Goal: Information Seeking & Learning: Find specific page/section

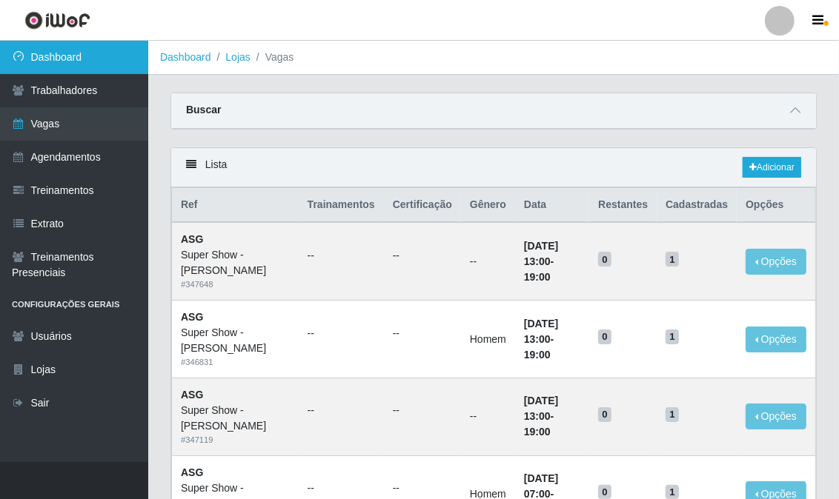
click at [114, 52] on link "Dashboard" at bounding box center [74, 57] width 148 height 33
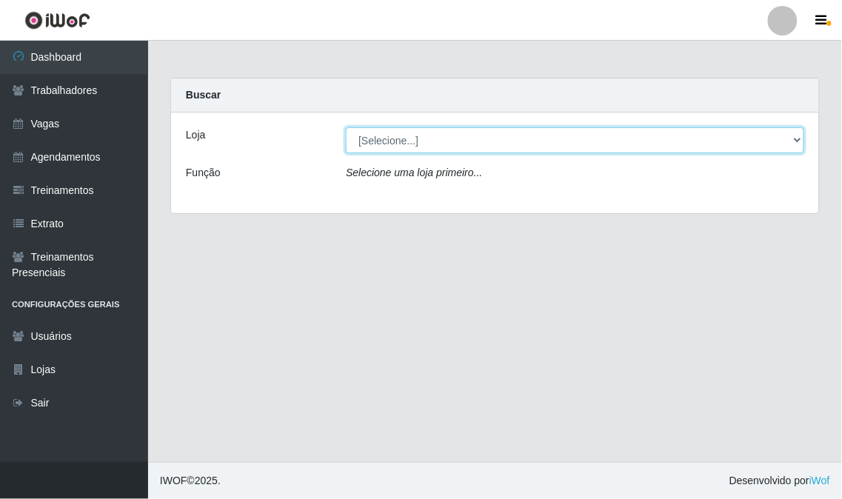
drag, startPoint x: 799, startPoint y: 141, endPoint x: 788, endPoint y: 143, distance: 11.2
click at [799, 141] on select "[Selecione...] Super Show - [PERSON_NAME] SUPER SHOW - Coophab" at bounding box center [575, 140] width 459 height 26
select select "120"
click at [346, 127] on select "[Selecione...] Super Show - [PERSON_NAME] SUPER SHOW - Coophab" at bounding box center [575, 140] width 459 height 26
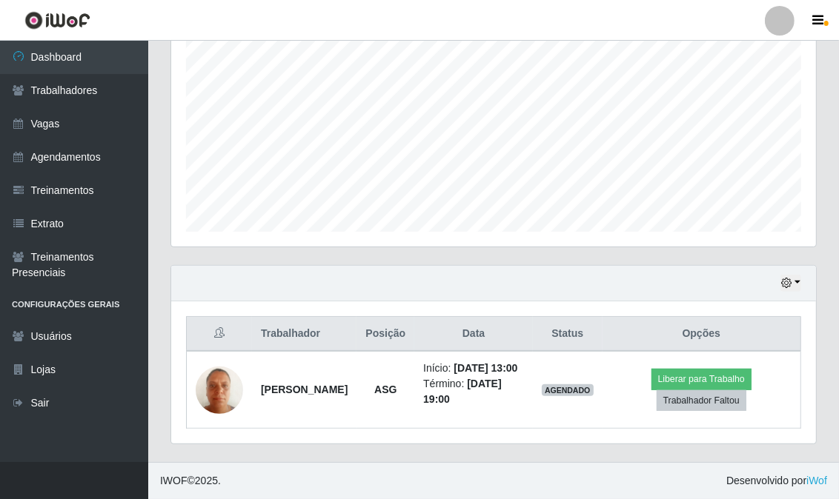
scroll to position [149, 0]
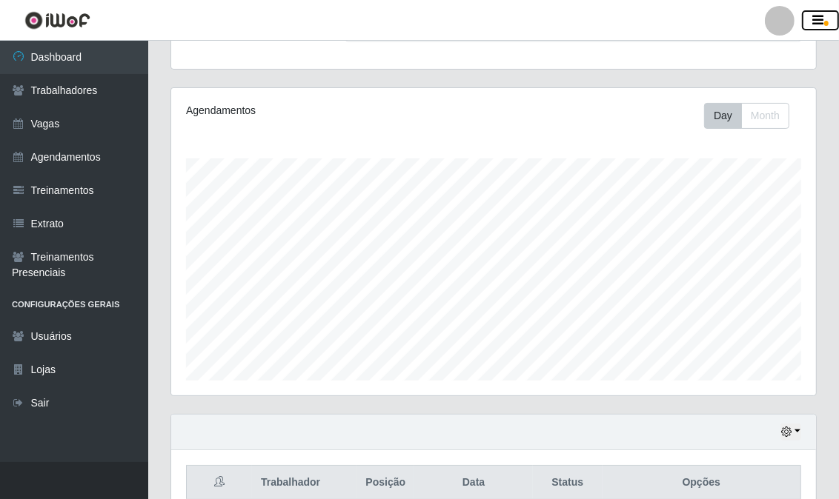
click at [819, 27] on button "button" at bounding box center [820, 20] width 37 height 21
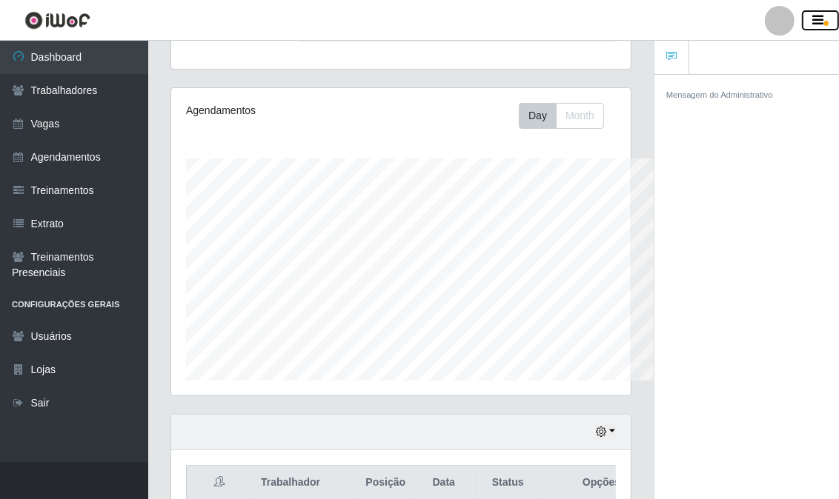
scroll to position [740525, 740373]
click at [819, 27] on button "button" at bounding box center [820, 20] width 37 height 21
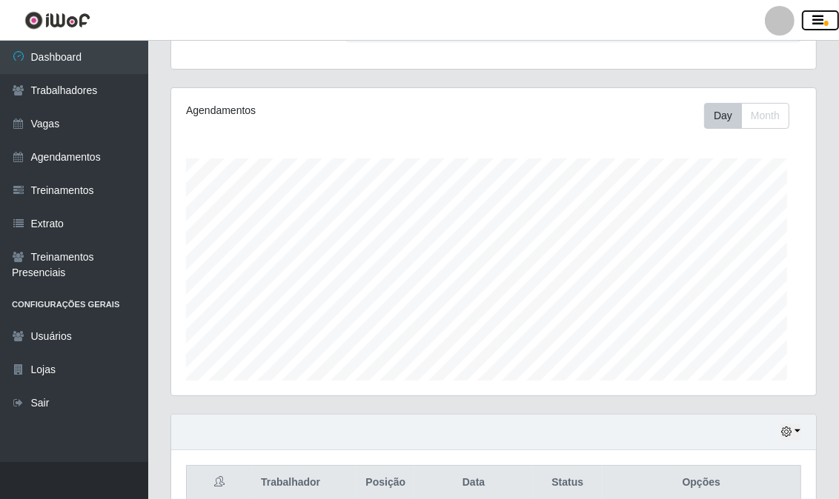
scroll to position [307, 645]
click at [793, 430] on button "button" at bounding box center [790, 432] width 21 height 17
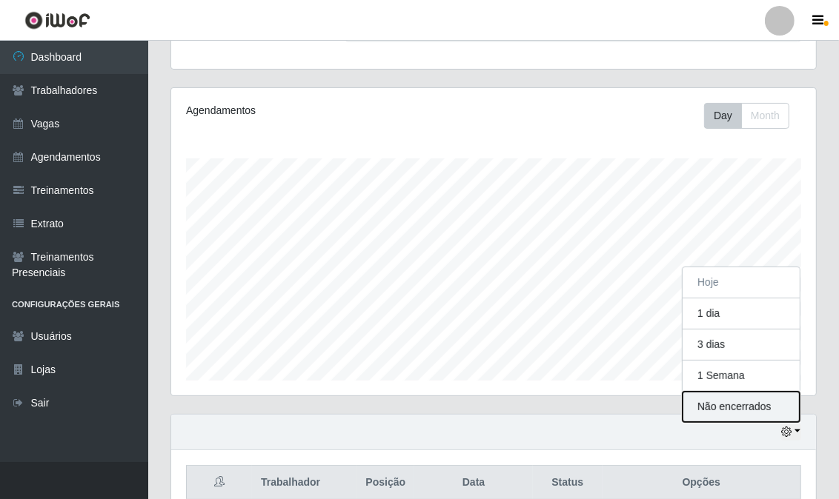
click at [748, 407] on button "Não encerrados" at bounding box center [740, 407] width 117 height 30
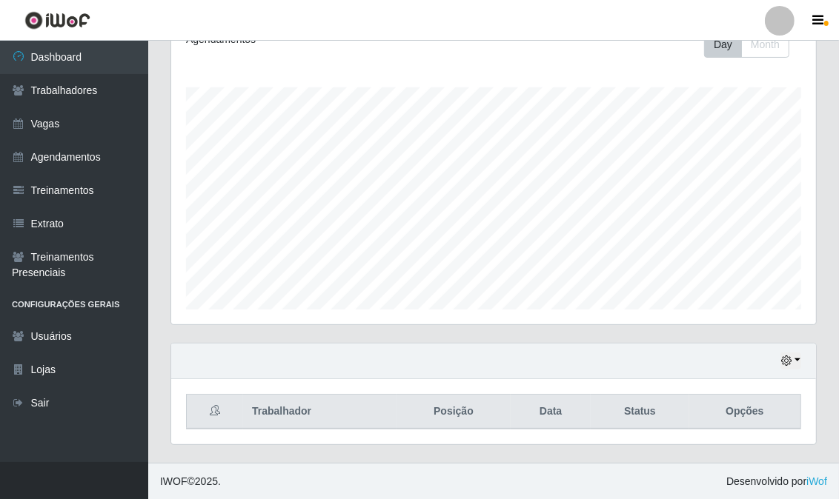
scroll to position [0, 0]
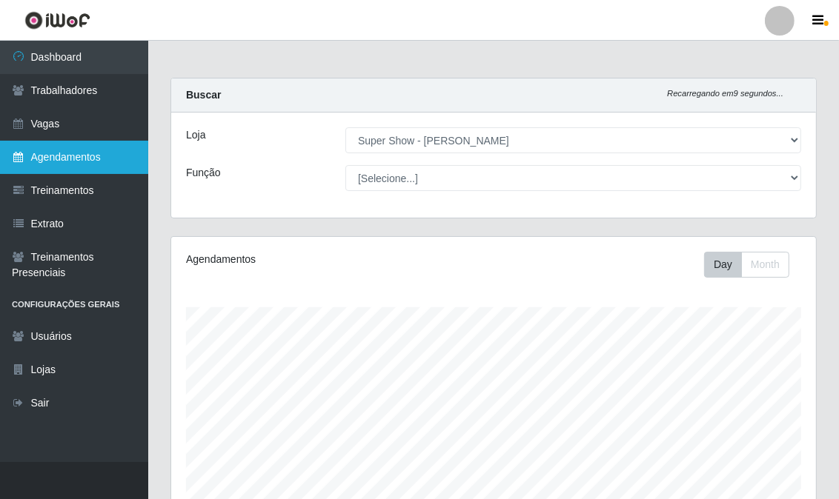
click at [76, 157] on link "Agendamentos" at bounding box center [74, 157] width 148 height 33
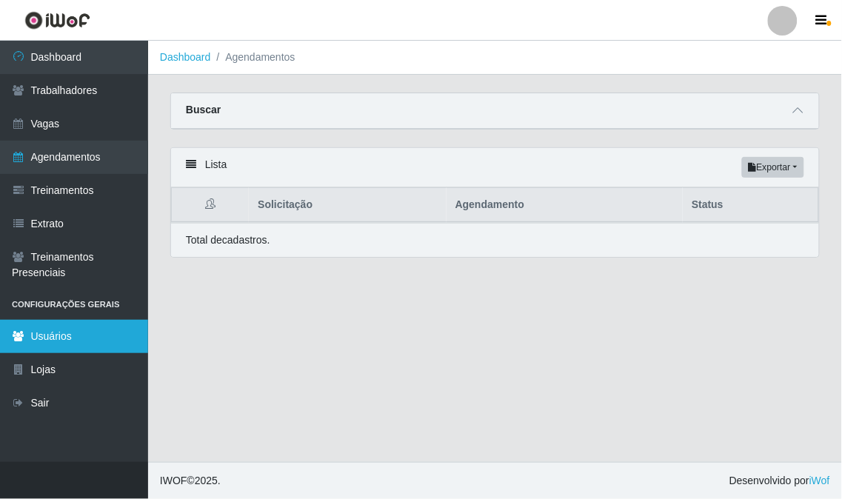
click at [82, 335] on link "Usuários" at bounding box center [74, 336] width 148 height 33
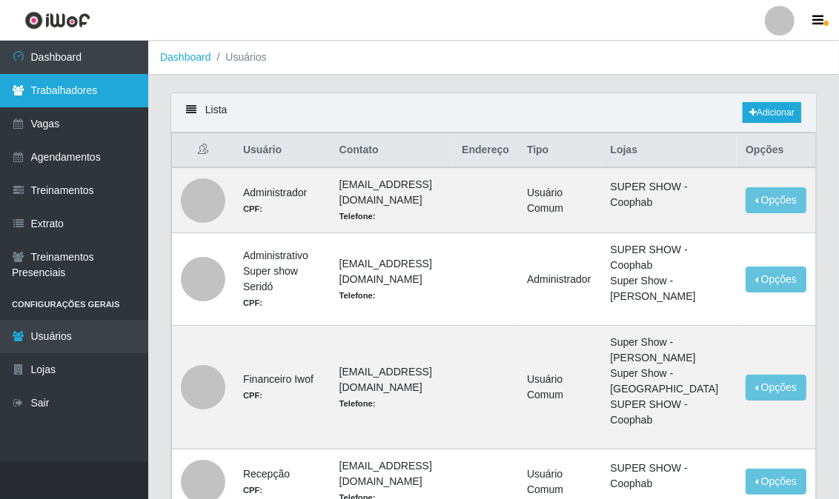
click at [87, 86] on link "Trabalhadores" at bounding box center [74, 90] width 148 height 33
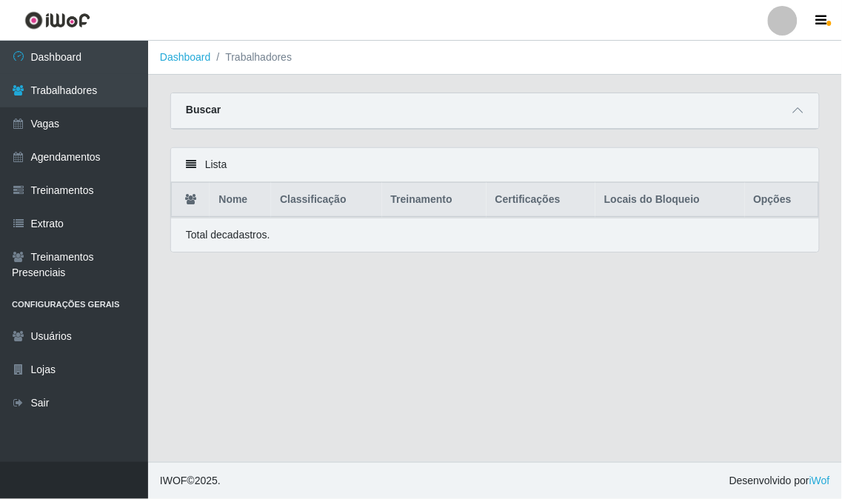
click at [187, 164] on icon at bounding box center [191, 164] width 10 height 10
click at [242, 205] on th "Nome" at bounding box center [240, 200] width 61 height 35
click at [249, 237] on p "Total de cadastros." at bounding box center [228, 235] width 84 height 16
click at [254, 53] on li "Trabalhadores" at bounding box center [251, 58] width 81 height 16
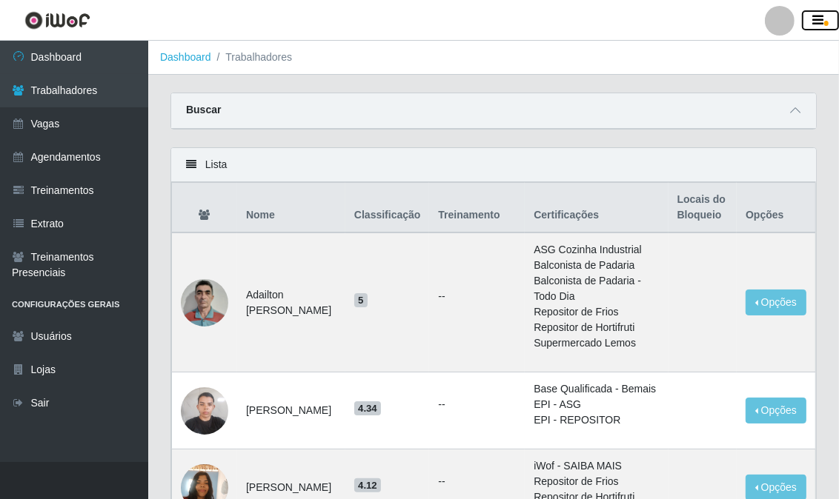
click at [825, 19] on button "button" at bounding box center [820, 20] width 37 height 21
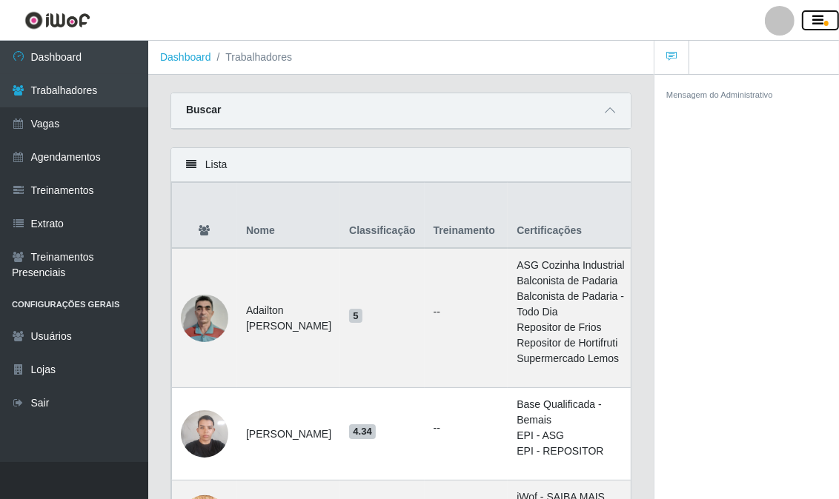
click at [825, 19] on button "button" at bounding box center [820, 20] width 37 height 21
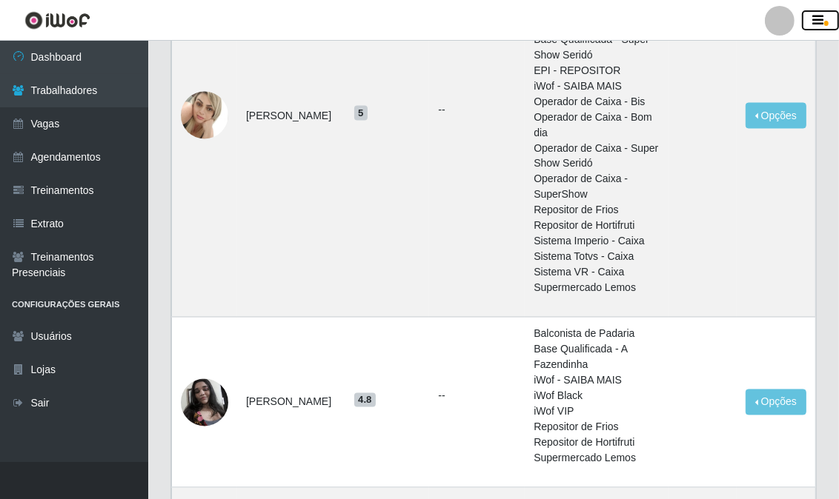
scroll to position [1957, 0]
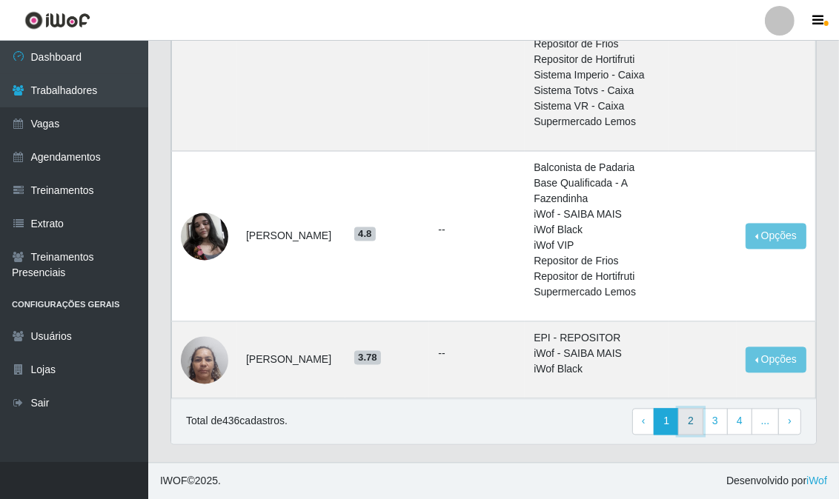
click at [687, 424] on link "2" at bounding box center [690, 421] width 25 height 27
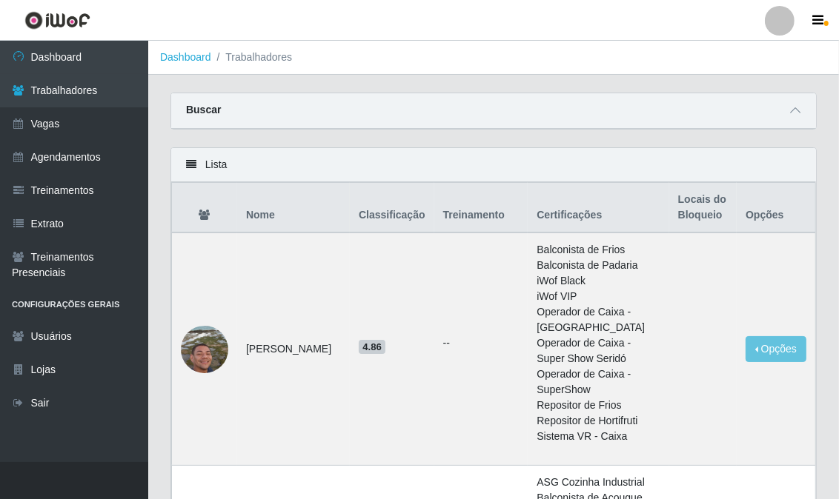
click at [373, 106] on div "Buscar" at bounding box center [493, 111] width 645 height 36
click at [189, 159] on div "Lista" at bounding box center [493, 165] width 645 height 34
click at [187, 167] on icon at bounding box center [191, 164] width 10 height 10
click at [799, 108] on icon at bounding box center [795, 110] width 10 height 10
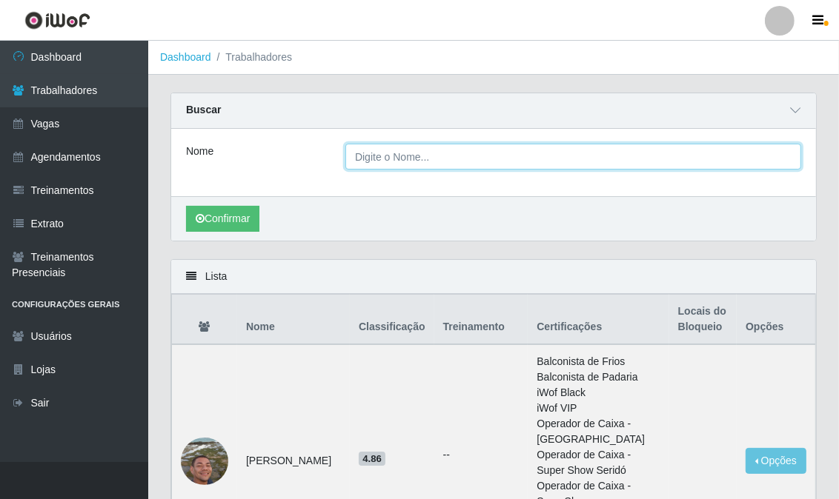
click at [417, 167] on input "Nome" at bounding box center [573, 157] width 456 height 26
click at [186, 206] on button "Confirmar" at bounding box center [222, 219] width 73 height 26
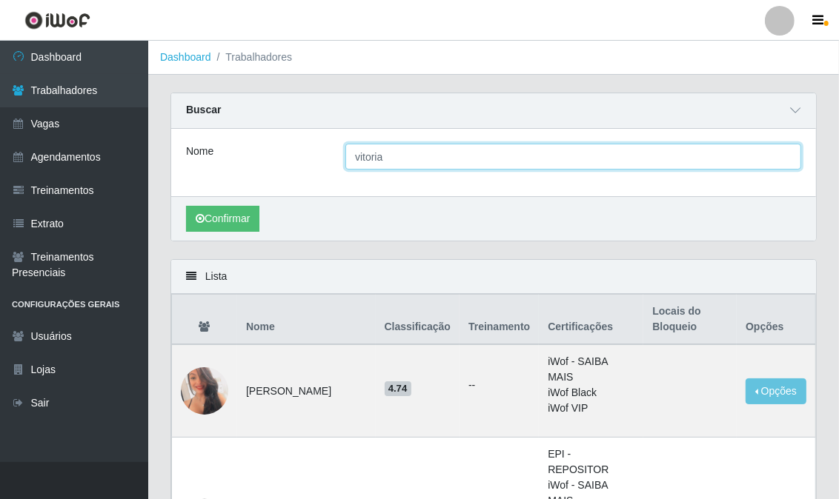
click at [411, 162] on input "vitoria" at bounding box center [573, 157] width 456 height 26
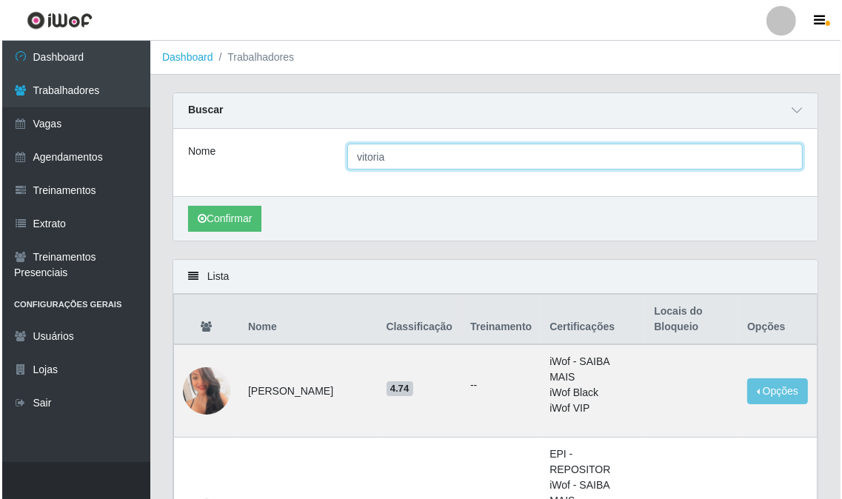
scroll to position [82, 0]
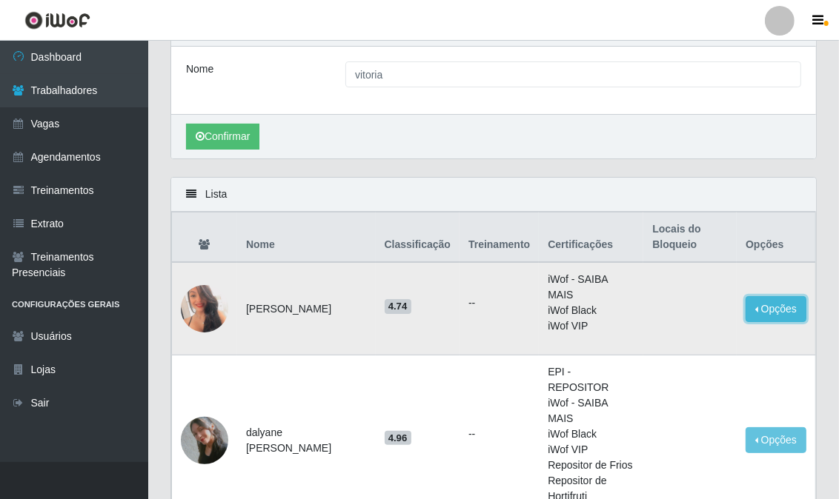
click at [786, 297] on button "Opções" at bounding box center [775, 309] width 61 height 26
click at [216, 297] on img at bounding box center [204, 309] width 47 height 67
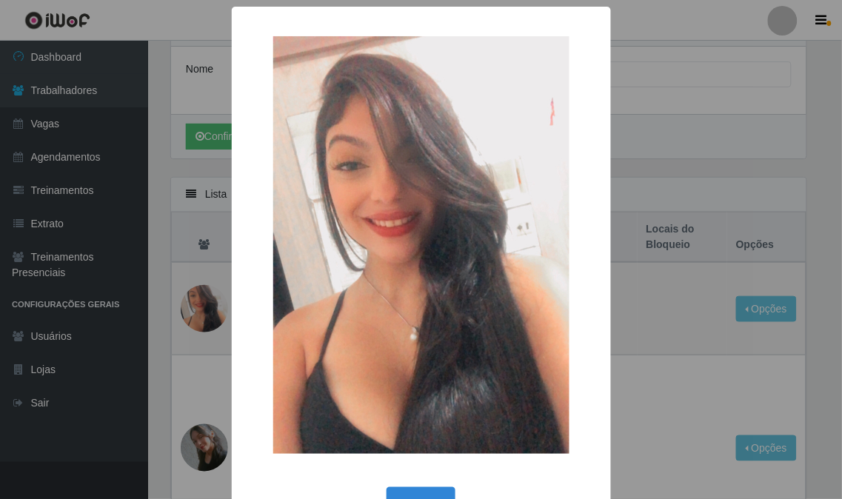
click at [716, 137] on div "× OK Cancel" at bounding box center [421, 249] width 842 height 499
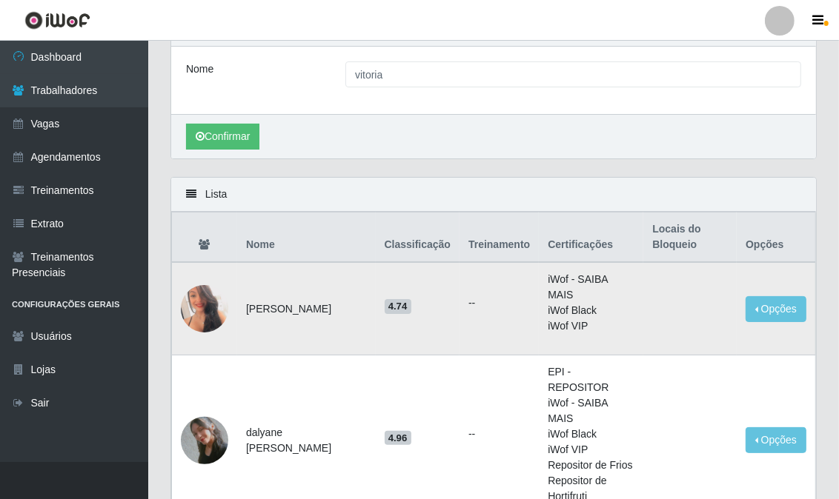
click at [208, 302] on img at bounding box center [204, 309] width 47 height 67
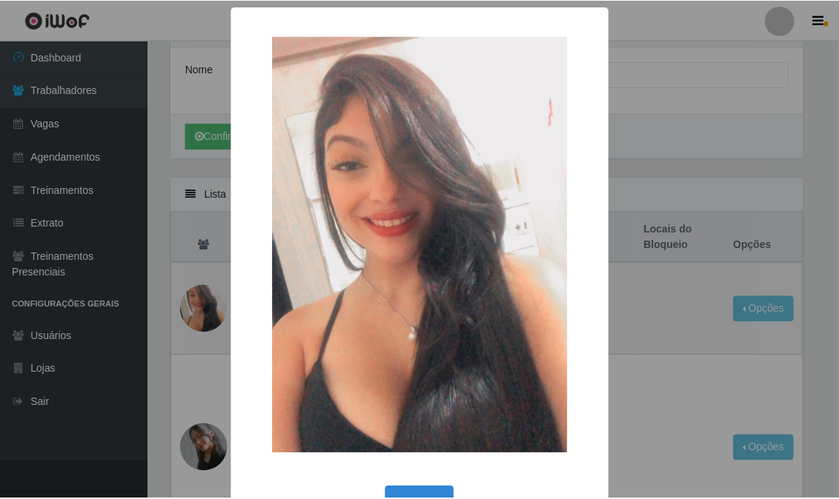
scroll to position [47, 0]
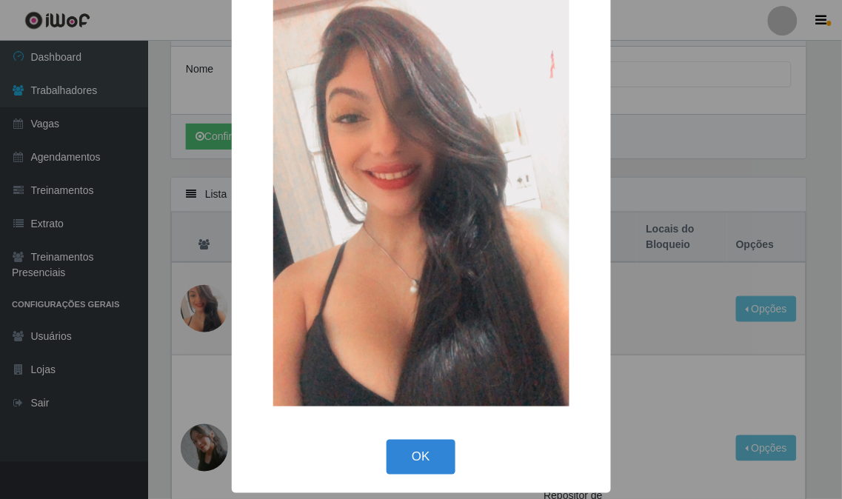
click at [729, 165] on div "× OK Cancel" at bounding box center [421, 249] width 842 height 499
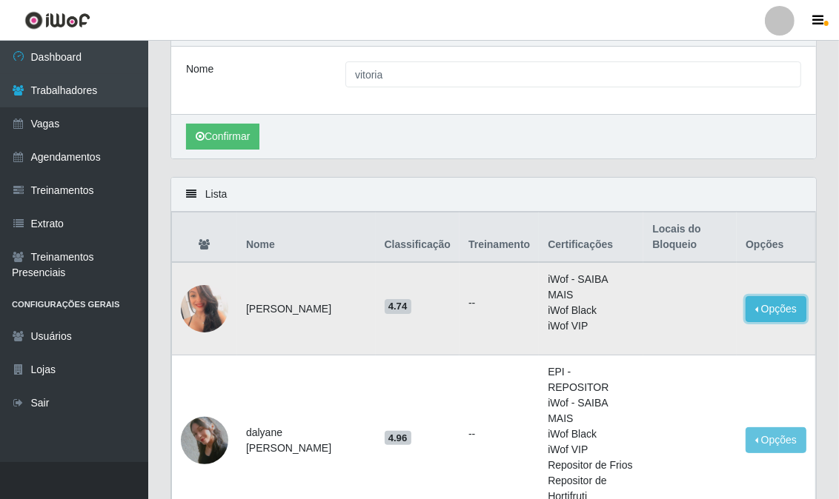
click at [759, 297] on button "Opções" at bounding box center [775, 309] width 61 height 26
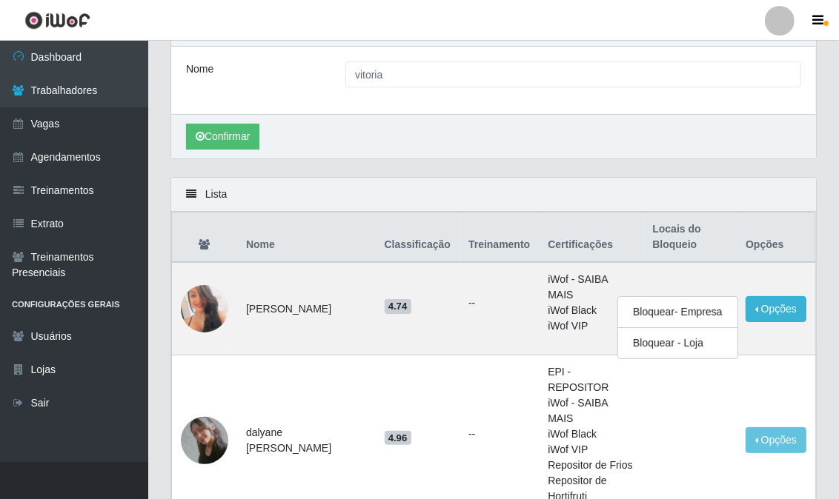
click at [317, 188] on div "Lista" at bounding box center [493, 195] width 645 height 34
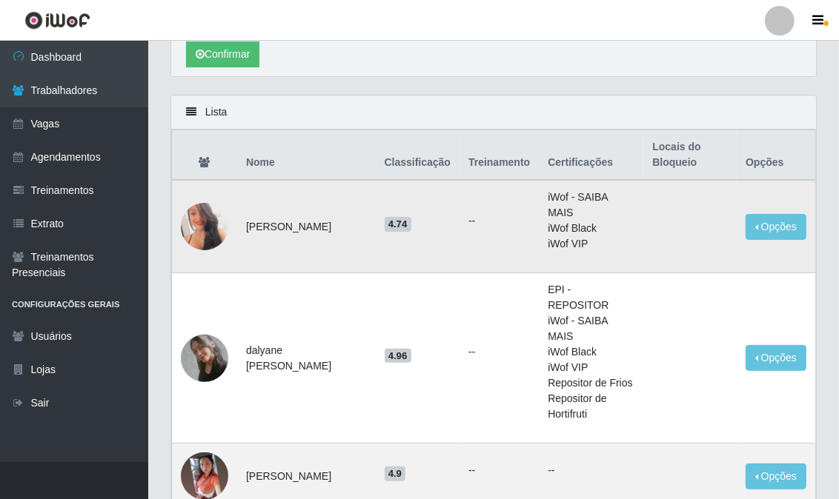
scroll to position [82, 0]
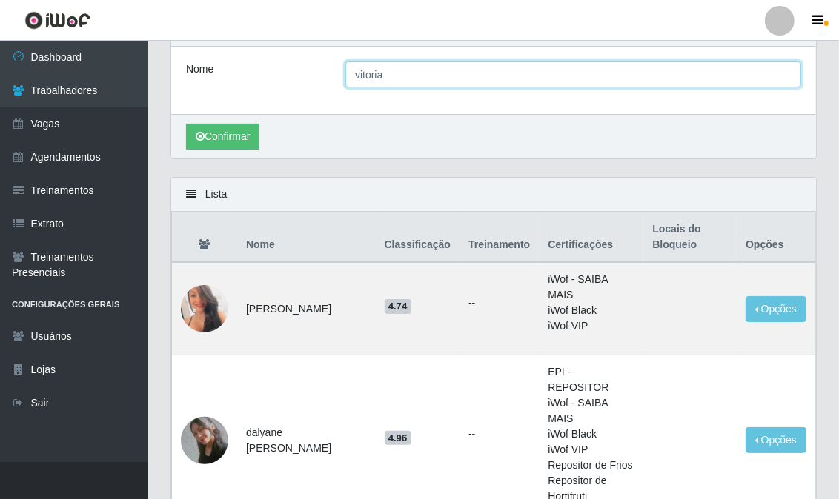
drag, startPoint x: 402, startPoint y: 85, endPoint x: 291, endPoint y: 92, distance: 110.6
click at [293, 90] on div "Nome vitoria" at bounding box center [493, 80] width 645 height 67
type input "[PERSON_NAME]"
click at [186, 124] on button "Confirmar" at bounding box center [222, 137] width 73 height 26
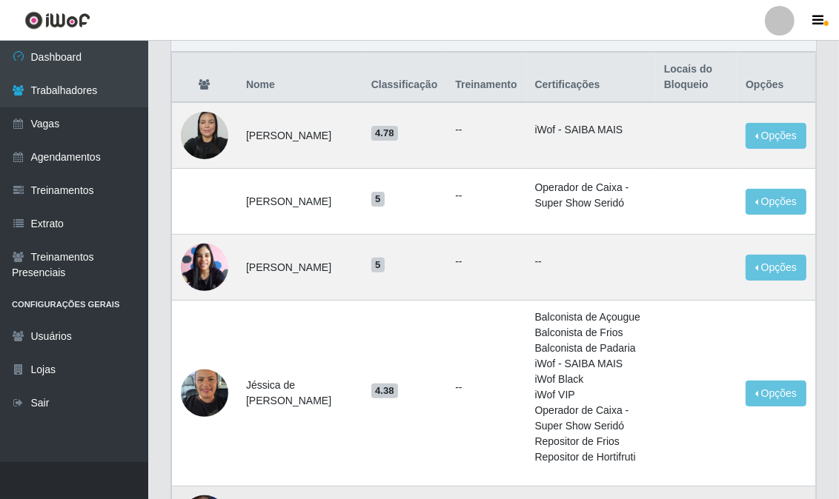
scroll to position [78, 0]
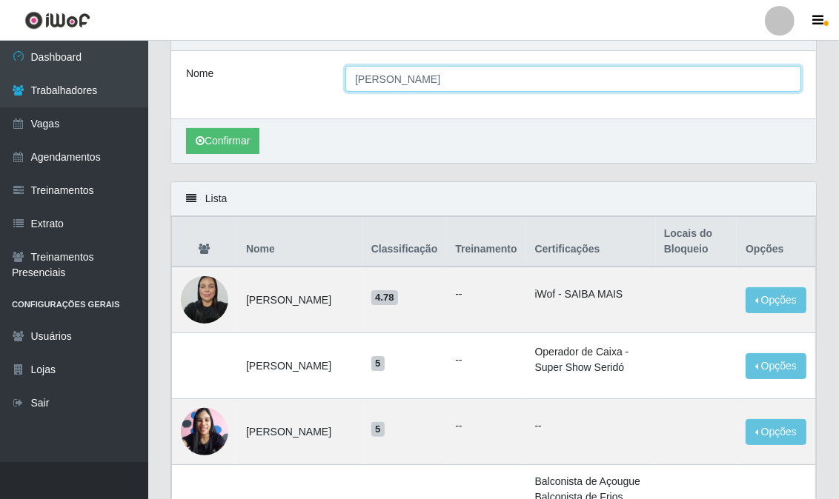
drag, startPoint x: 402, startPoint y: 82, endPoint x: 209, endPoint y: 86, distance: 193.4
click at [208, 86] on div "Nome [PERSON_NAME]" at bounding box center [493, 79] width 637 height 26
click at [375, 86] on input "Nome" at bounding box center [573, 79] width 456 height 26
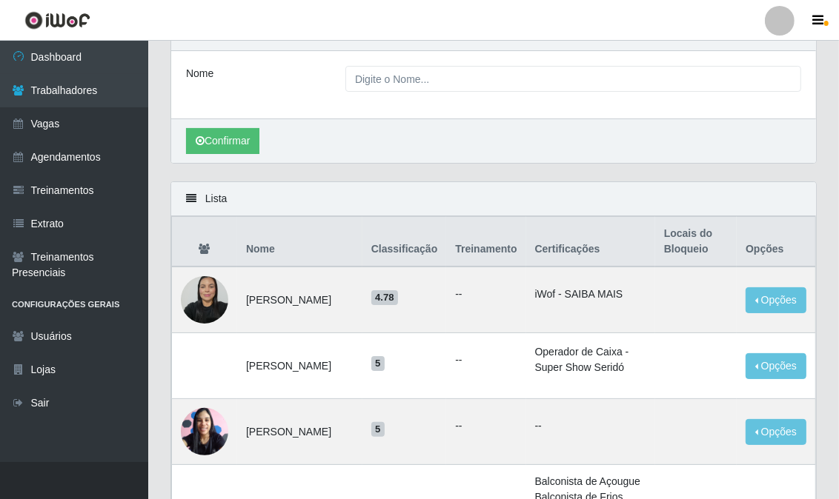
click at [299, 122] on div "Confirmar" at bounding box center [493, 141] width 645 height 44
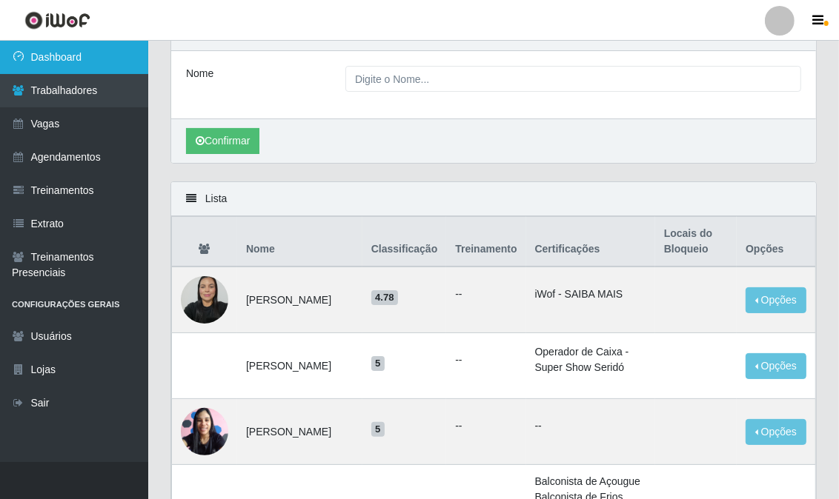
click at [57, 59] on link "Dashboard" at bounding box center [74, 57] width 148 height 33
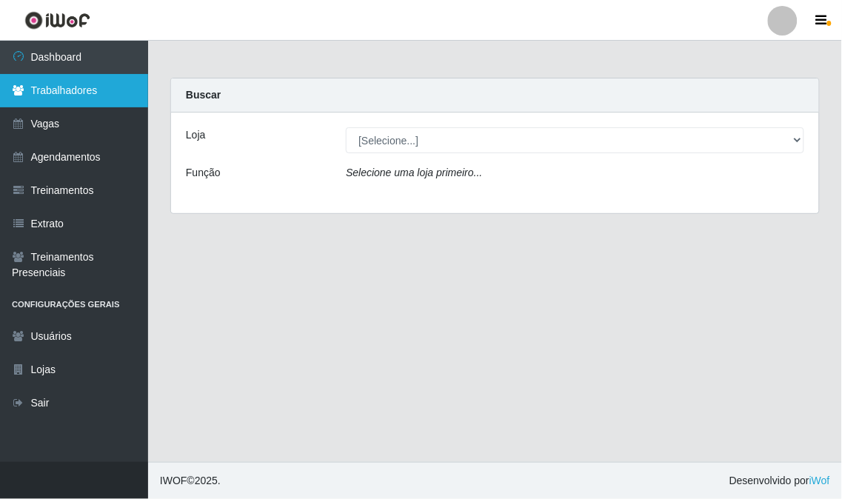
click at [80, 91] on link "Trabalhadores" at bounding box center [74, 90] width 148 height 33
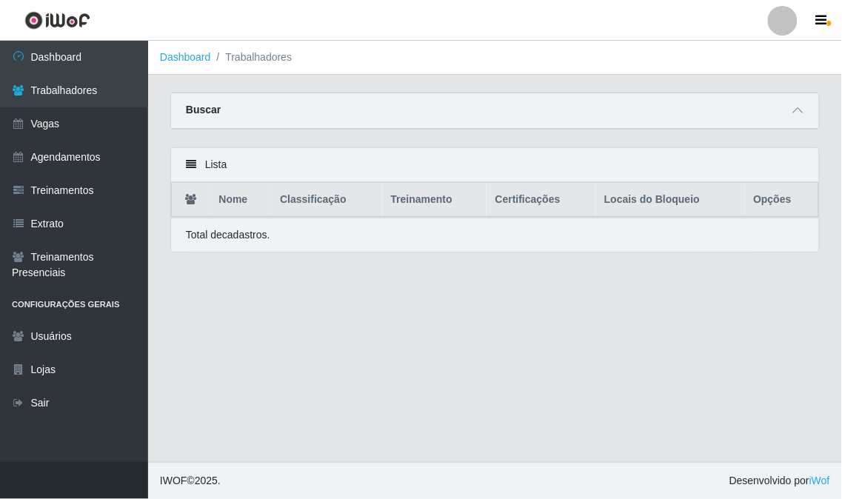
click at [231, 110] on div "Buscar" at bounding box center [495, 111] width 648 height 36
click at [727, 105] on div "Buscar" at bounding box center [495, 111] width 648 height 36
click at [802, 112] on icon at bounding box center [798, 110] width 10 height 10
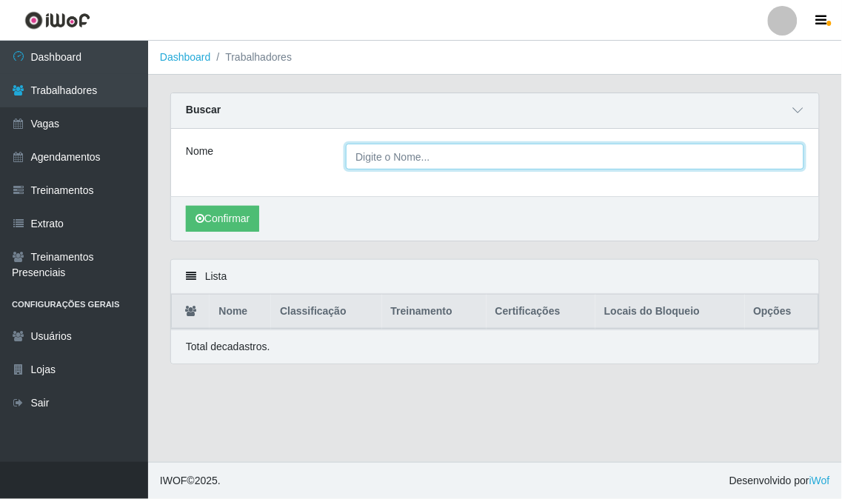
click at [422, 150] on input "Nome" at bounding box center [575, 157] width 459 height 26
type input "vitoria"
click at [186, 206] on button "Confirmar" at bounding box center [222, 219] width 73 height 26
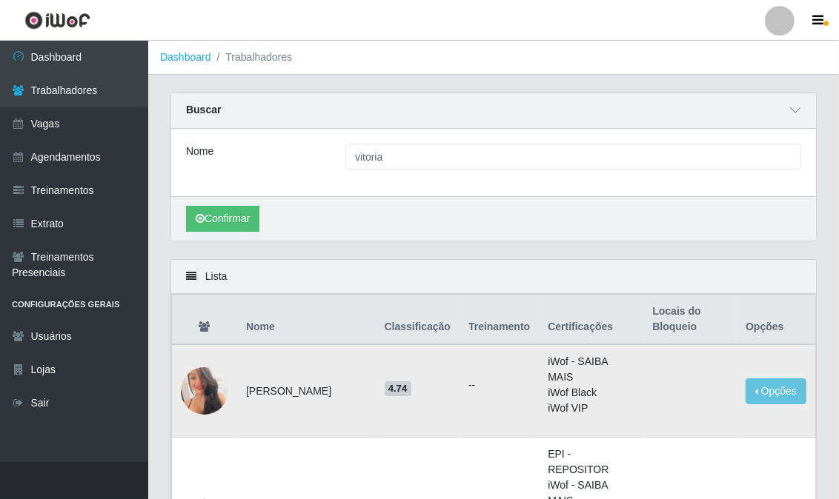
click at [200, 395] on img at bounding box center [204, 391] width 47 height 67
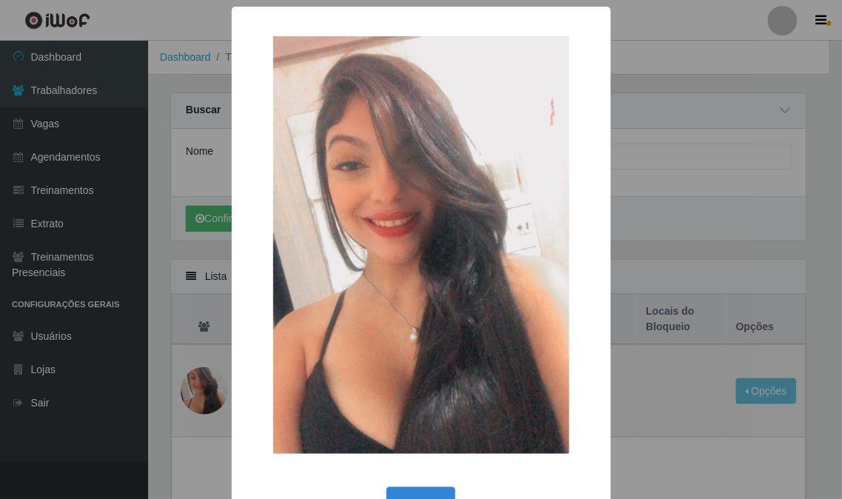
click at [193, 390] on div "× OK Cancel" at bounding box center [421, 249] width 842 height 499
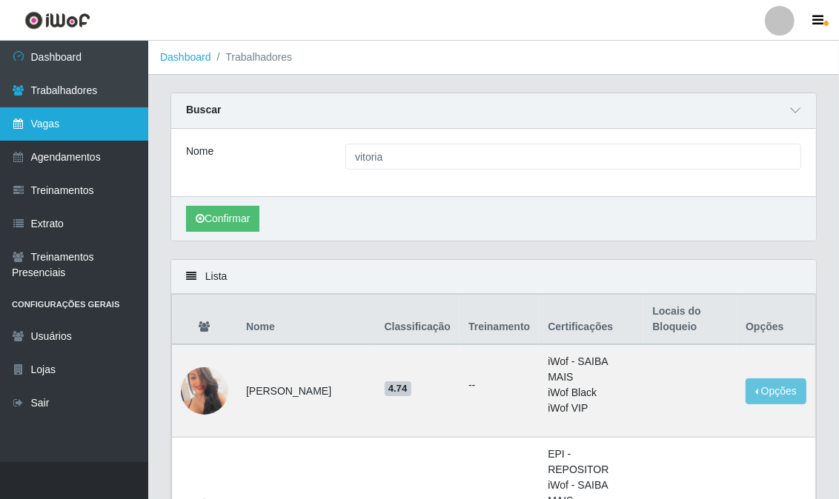
click at [57, 133] on link "Vagas" at bounding box center [74, 123] width 148 height 33
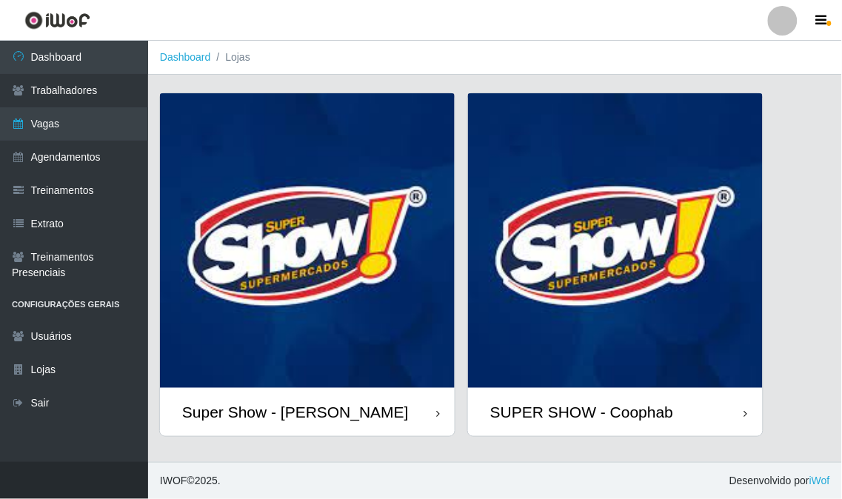
click at [257, 129] on img at bounding box center [307, 240] width 295 height 295
